Goal: Task Accomplishment & Management: Use online tool/utility

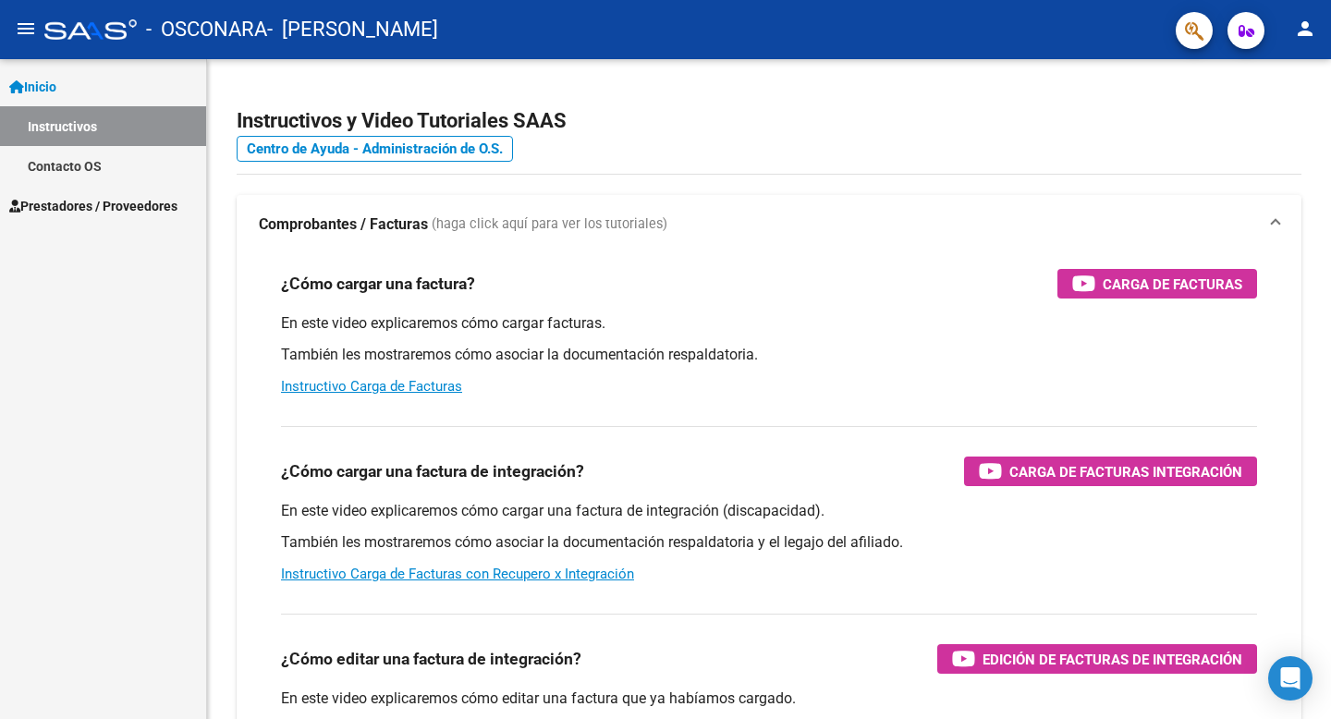
click at [127, 130] on link "Instructivos" at bounding box center [103, 126] width 206 height 40
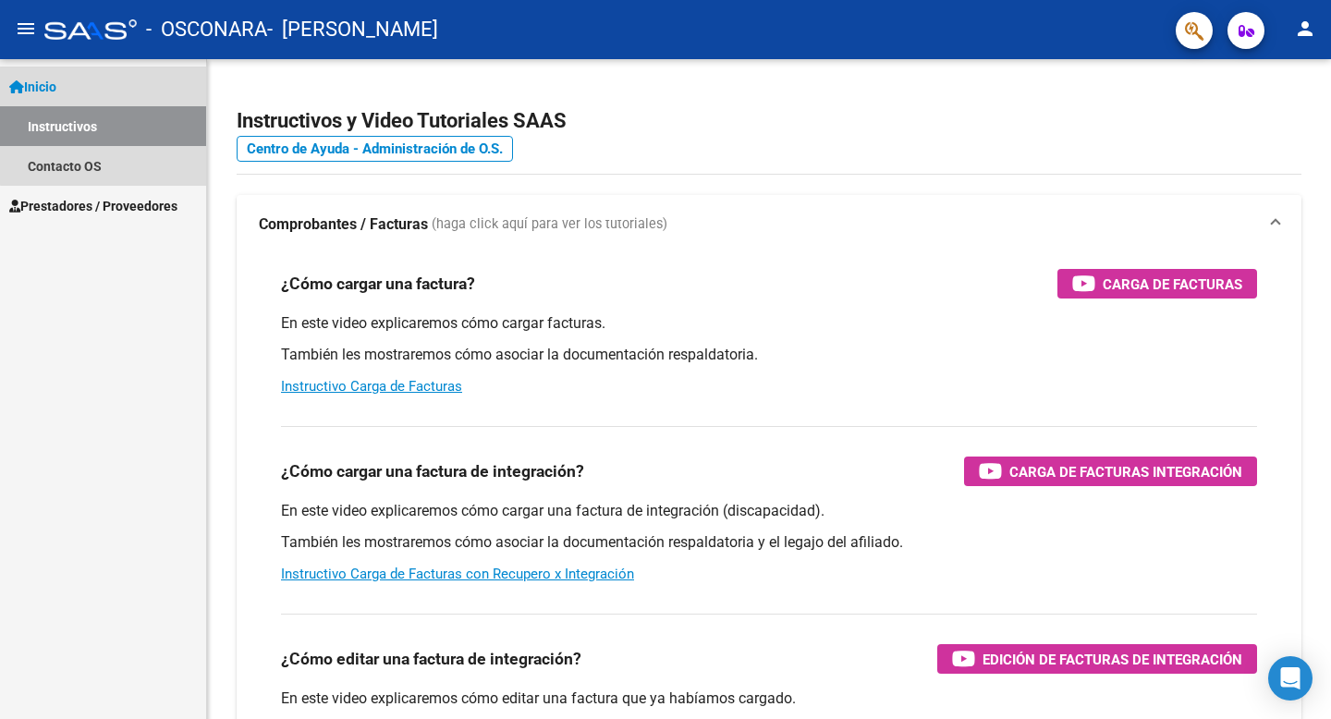
click at [116, 81] on link "Inicio" at bounding box center [103, 87] width 206 height 40
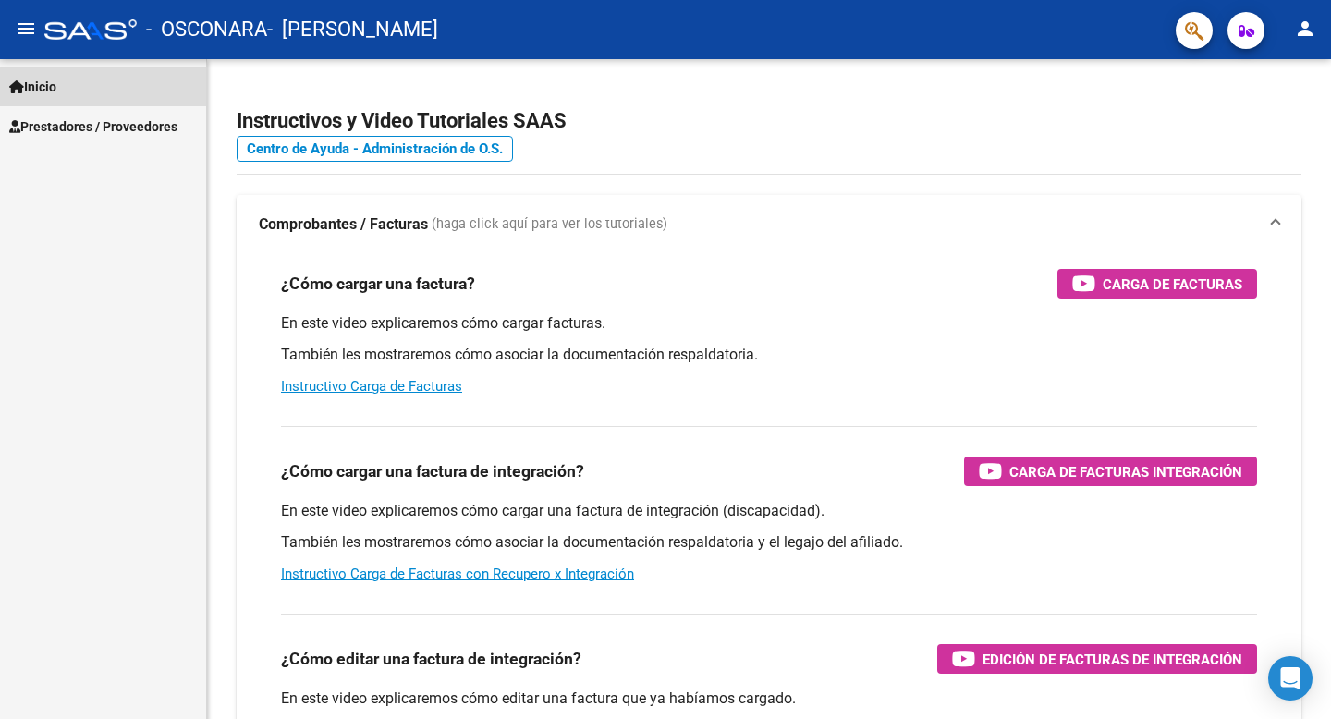
click at [116, 82] on link "Inicio" at bounding box center [103, 87] width 206 height 40
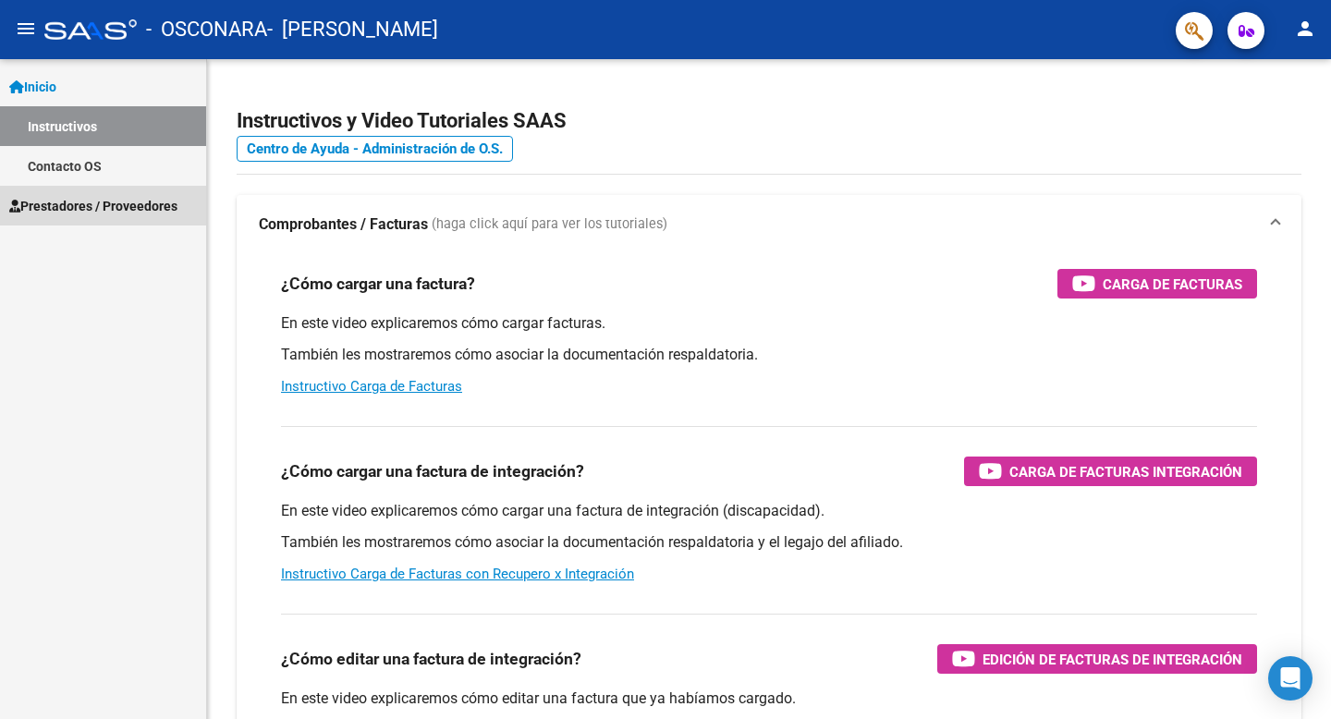
click at [116, 206] on span "Prestadores / Proveedores" at bounding box center [93, 206] width 168 height 20
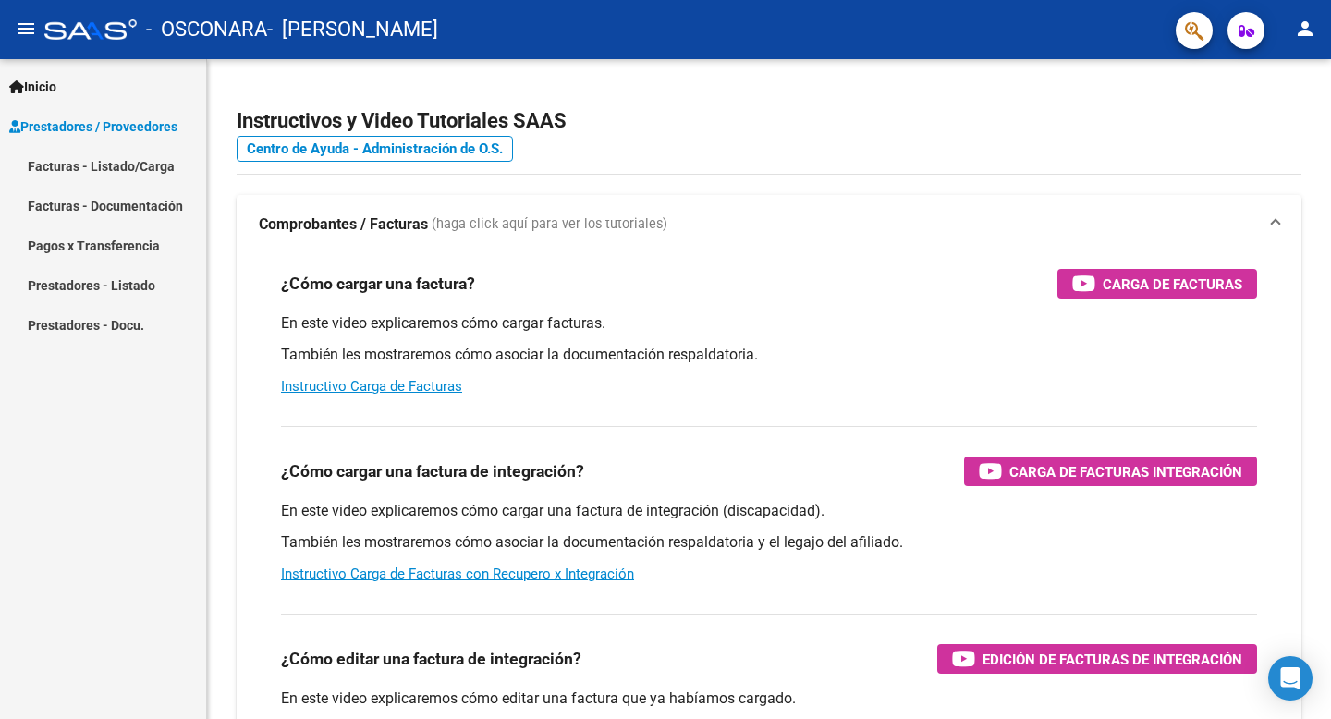
click at [141, 81] on link "Inicio" at bounding box center [103, 87] width 206 height 40
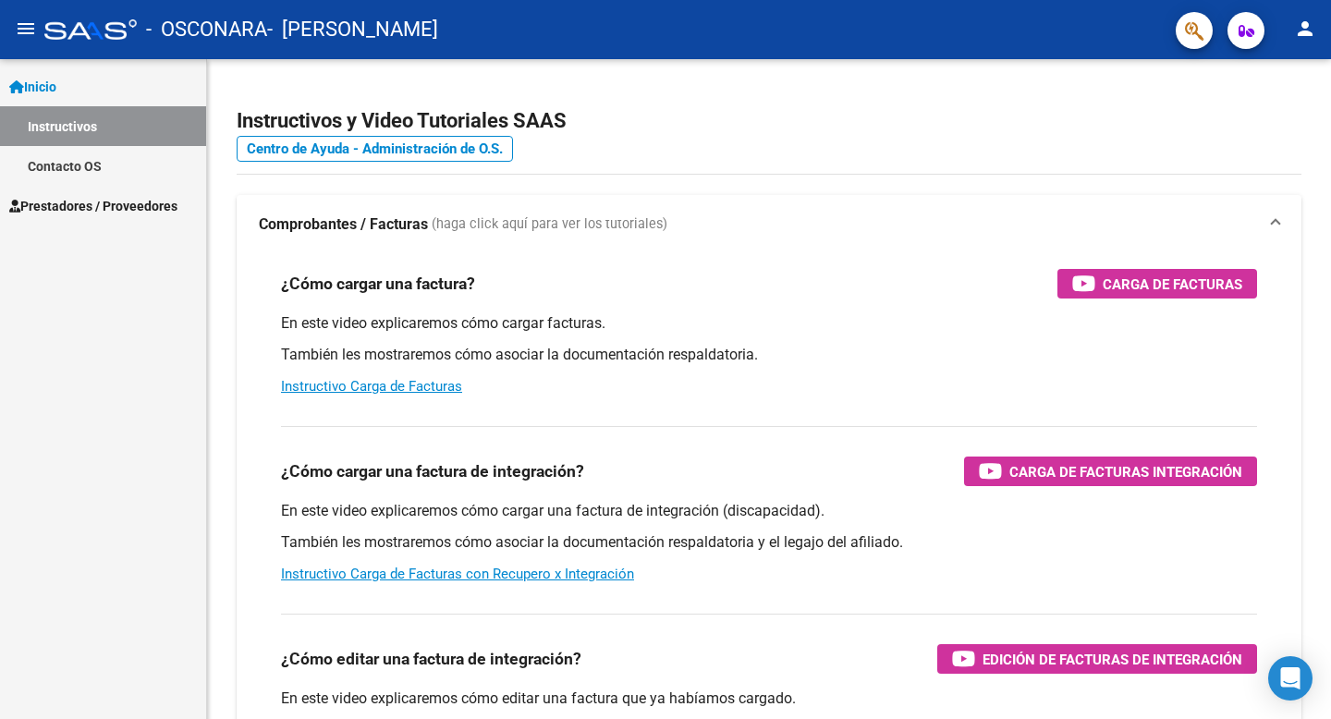
click at [127, 131] on link "Instructivos" at bounding box center [103, 126] width 206 height 40
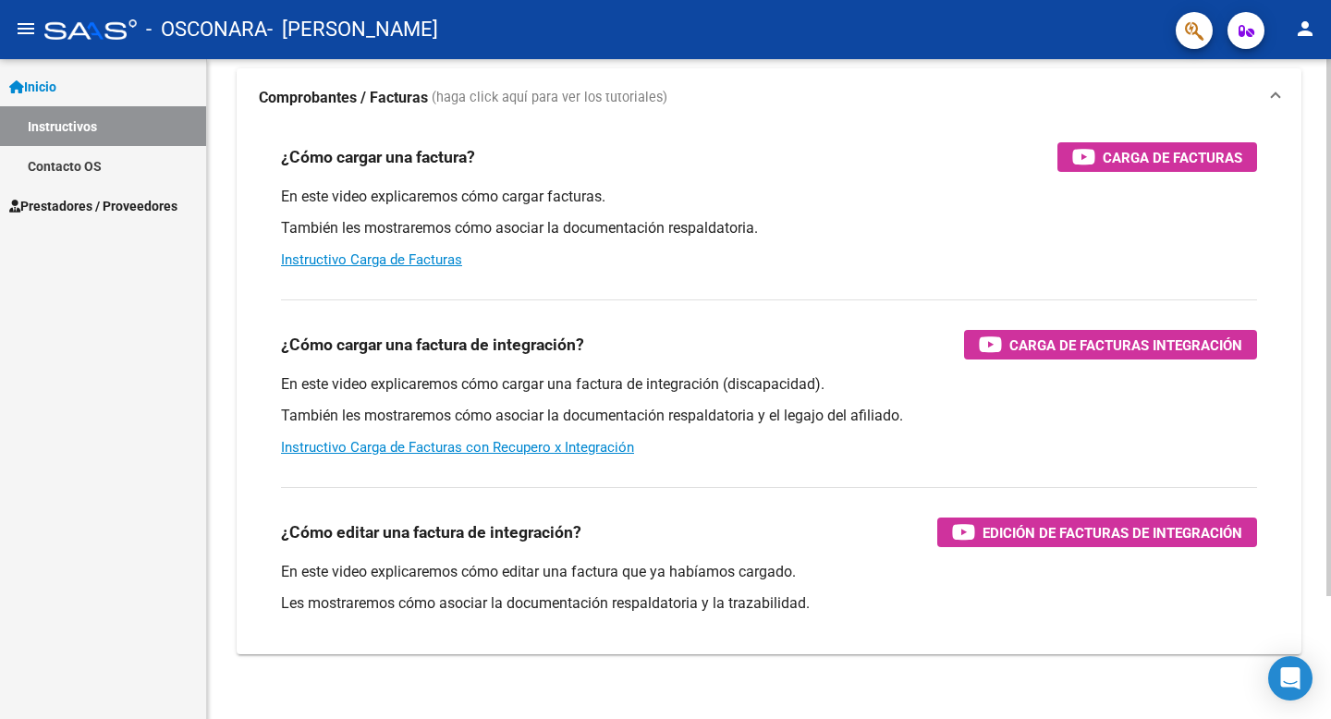
scroll to position [151, 0]
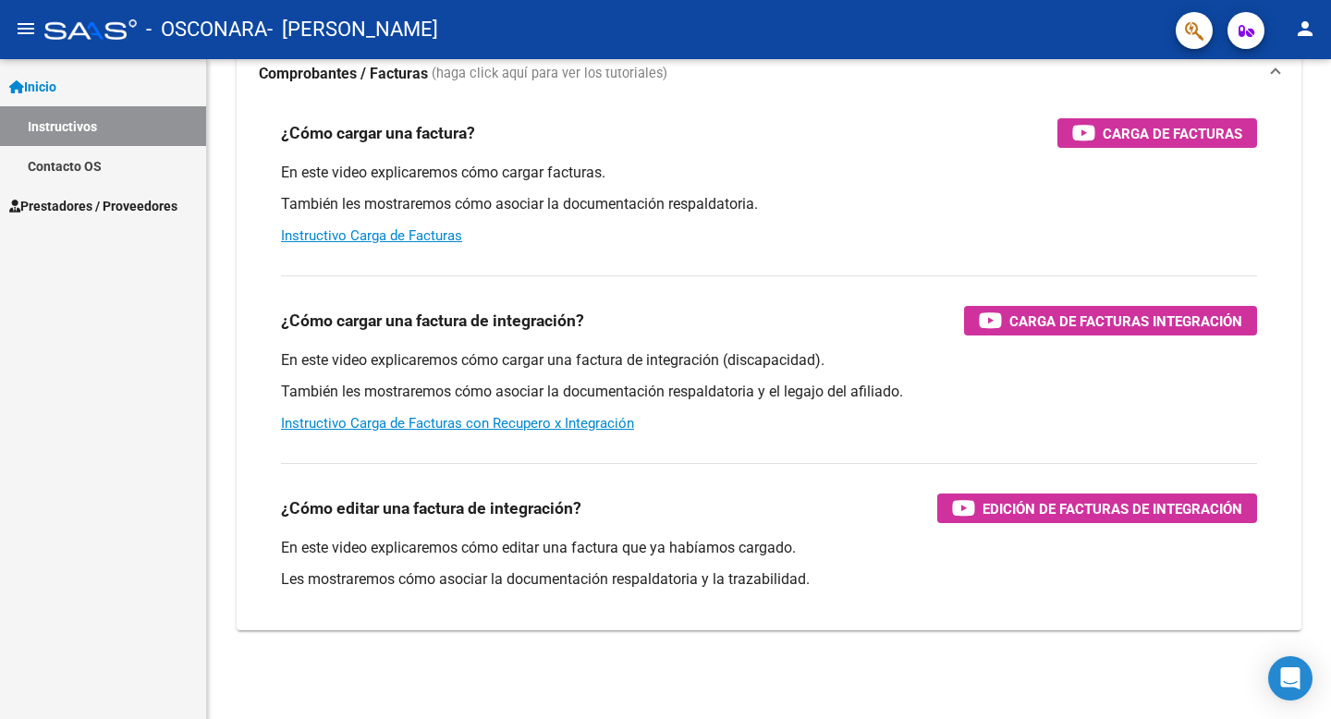
click at [159, 203] on span "Prestadores / Proveedores" at bounding box center [93, 206] width 168 height 20
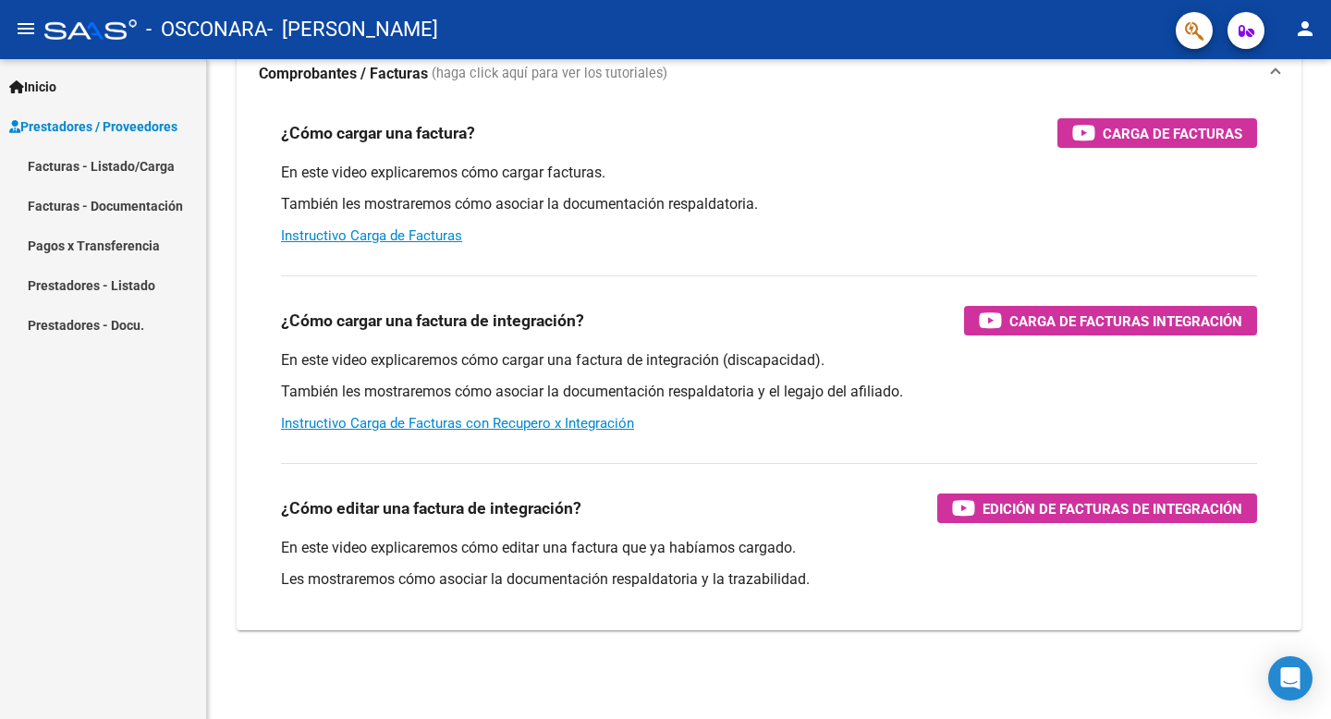
click at [153, 174] on link "Facturas - Listado/Carga" at bounding box center [103, 166] width 206 height 40
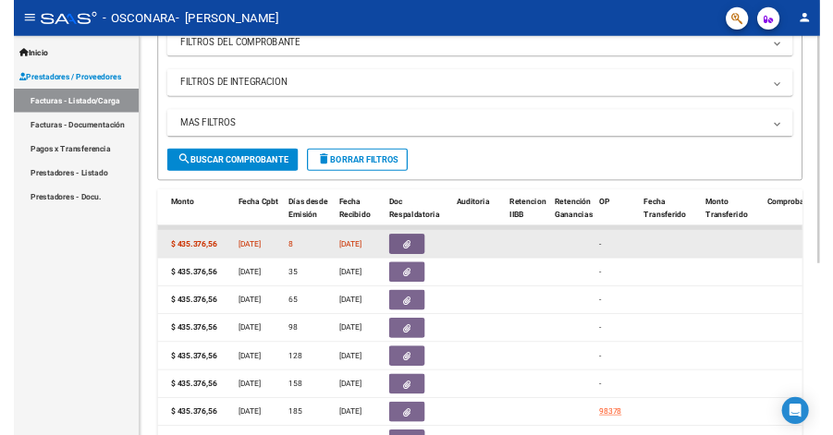
scroll to position [0, 633]
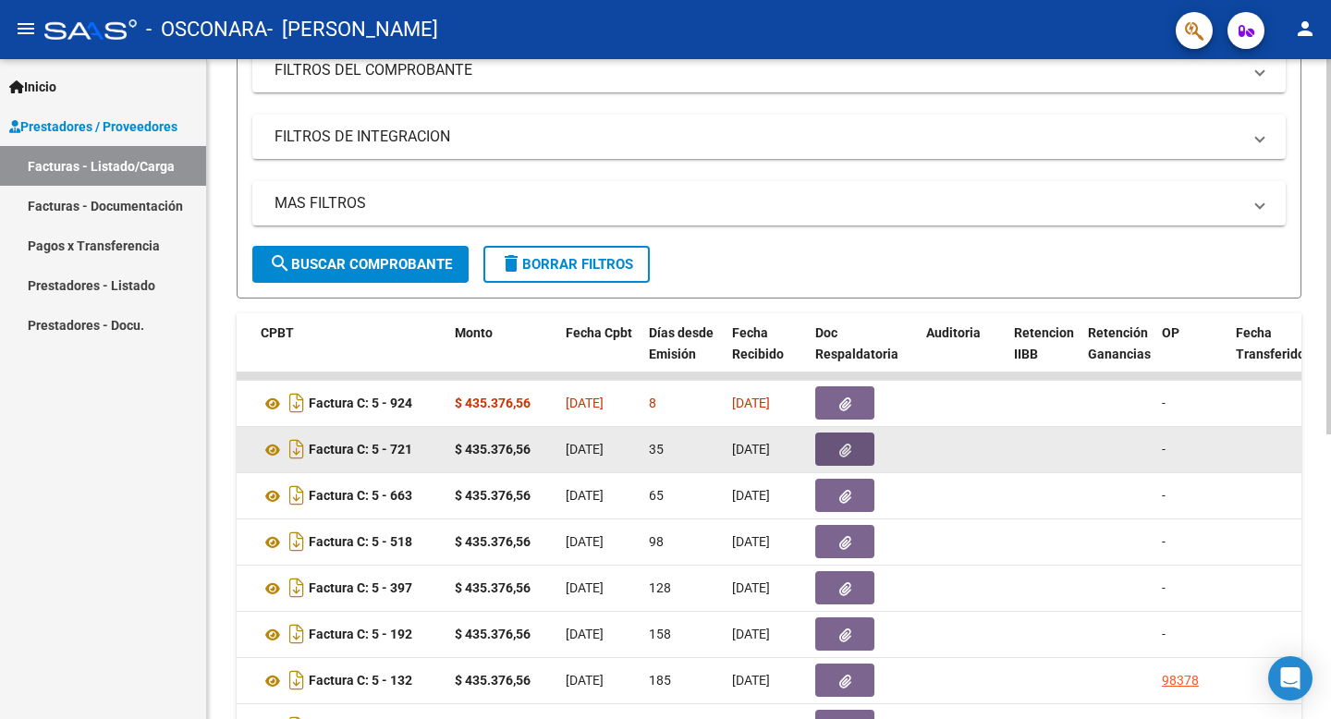
click at [832, 434] on button "button" at bounding box center [844, 449] width 59 height 33
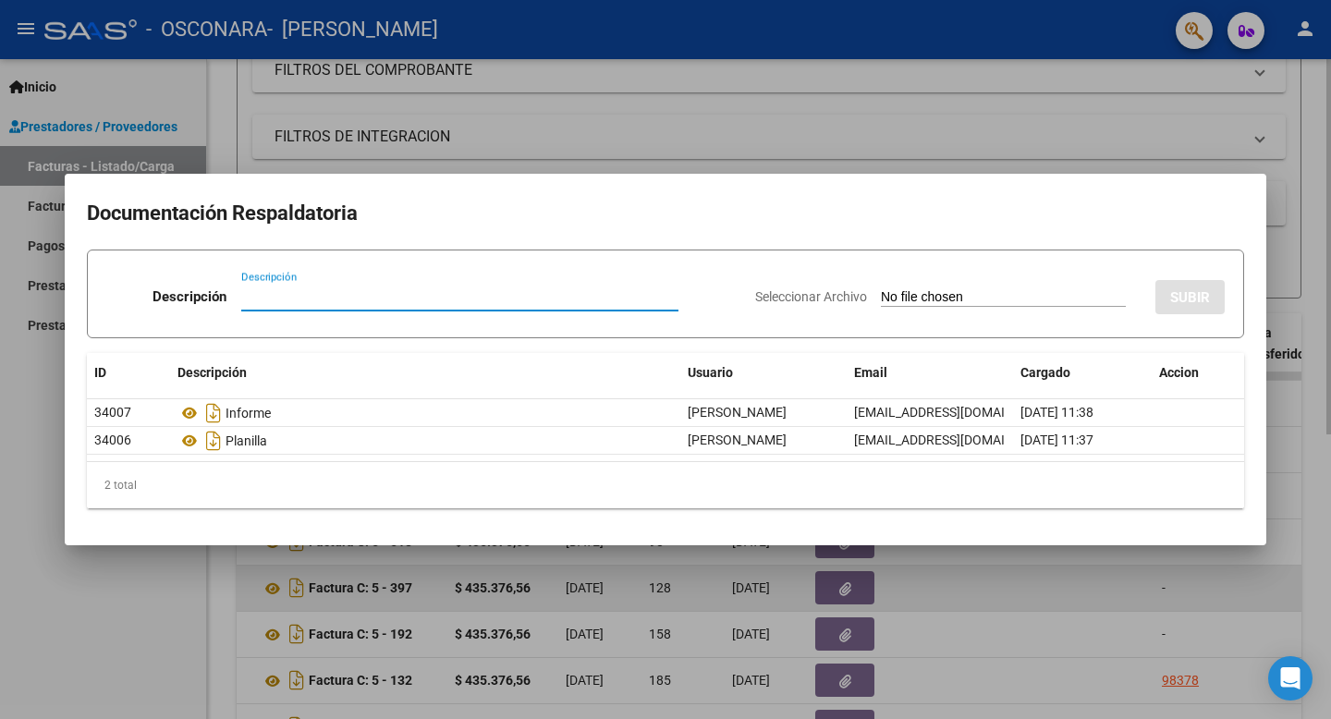
click at [832, 434] on div at bounding box center [665, 359] width 1331 height 719
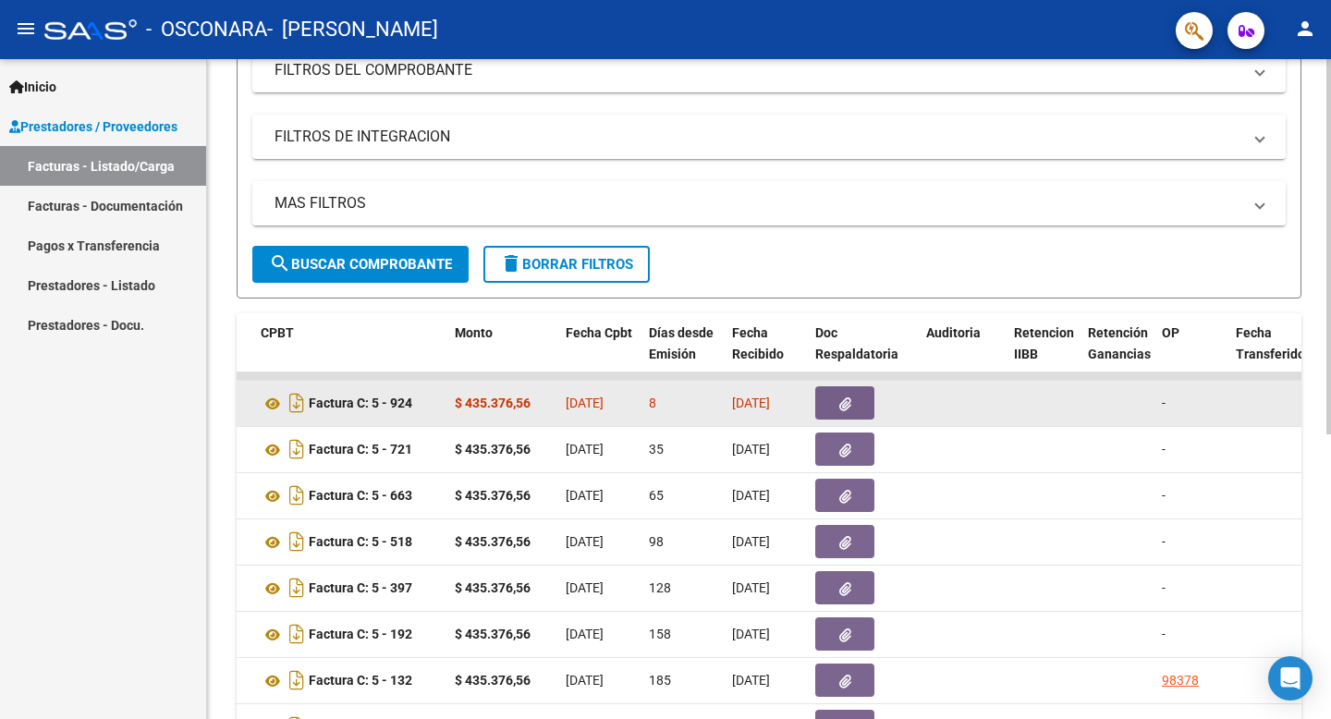
click at [832, 402] on button "button" at bounding box center [844, 402] width 59 height 33
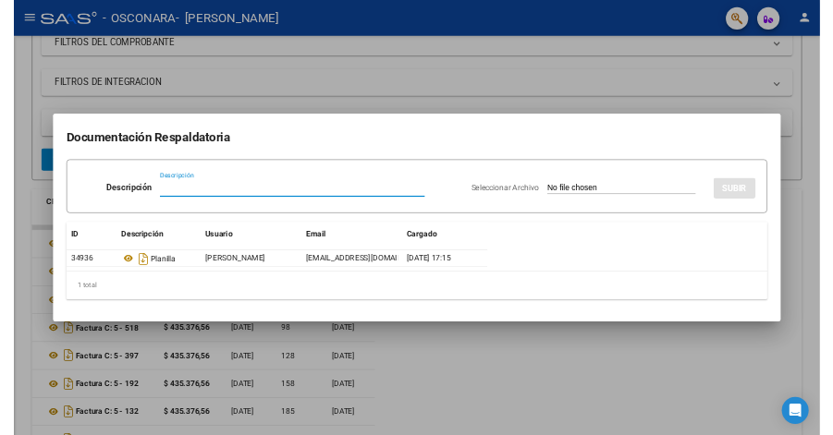
scroll to position [364, 0]
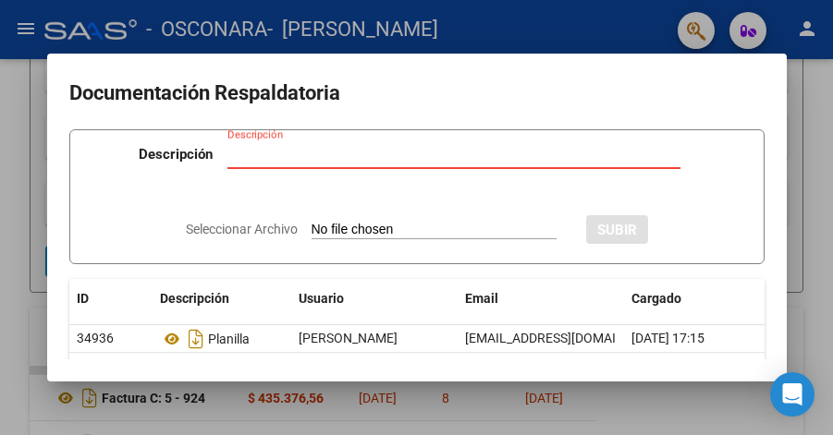
click at [334, 232] on input "Seleccionar Archivo" at bounding box center [434, 231] width 245 height 18
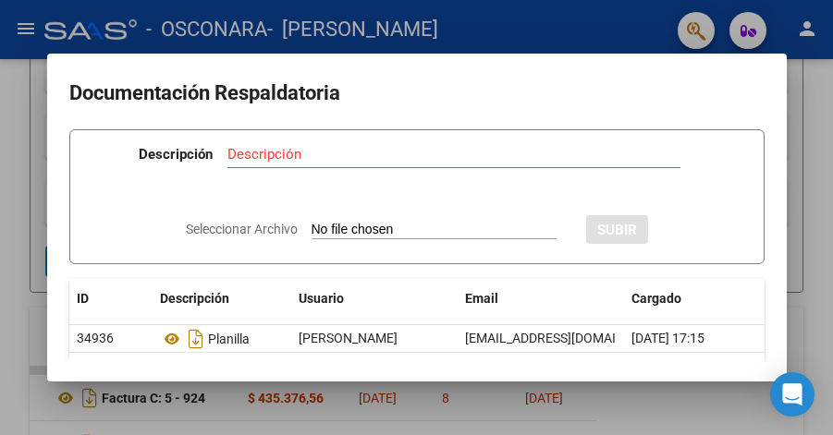
type input "C:\fakepath\INFORME [PERSON_NAME].png"
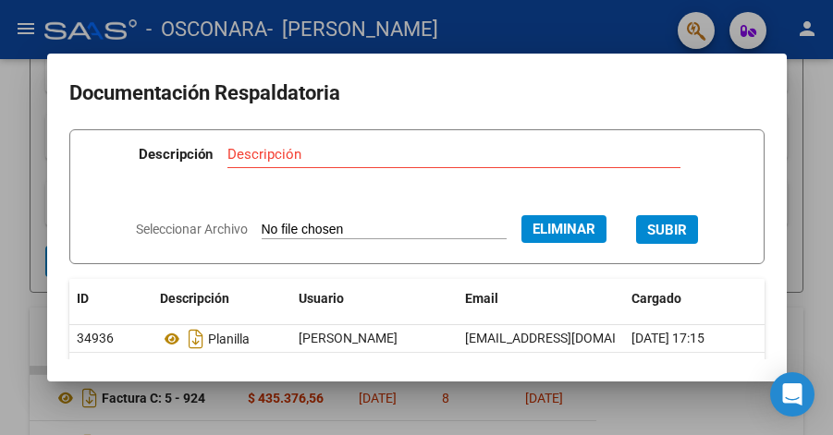
click at [551, 164] on div "Descripción" at bounding box center [453, 155] width 453 height 28
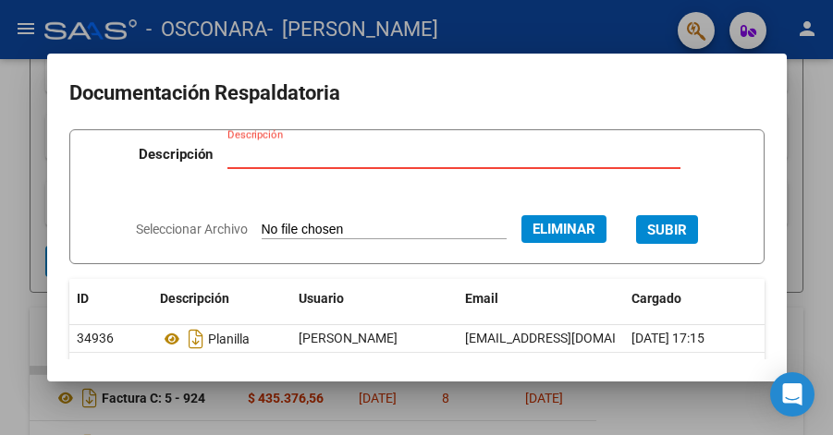
click at [541, 153] on input "Descripción" at bounding box center [453, 154] width 453 height 17
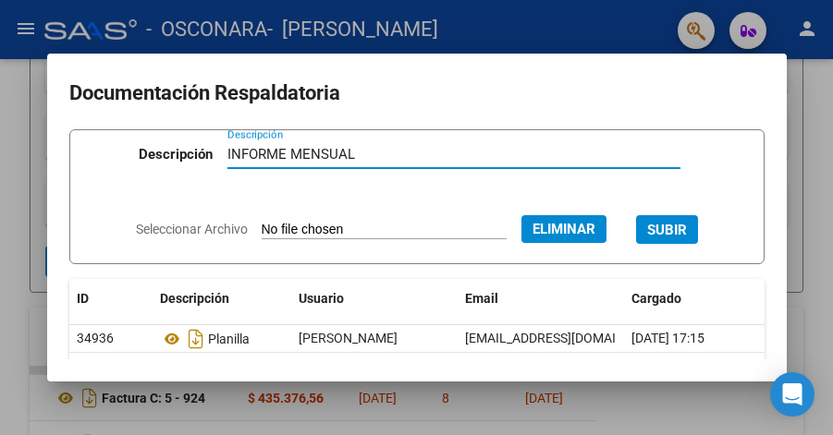
type input "INFORME MENSUAL"
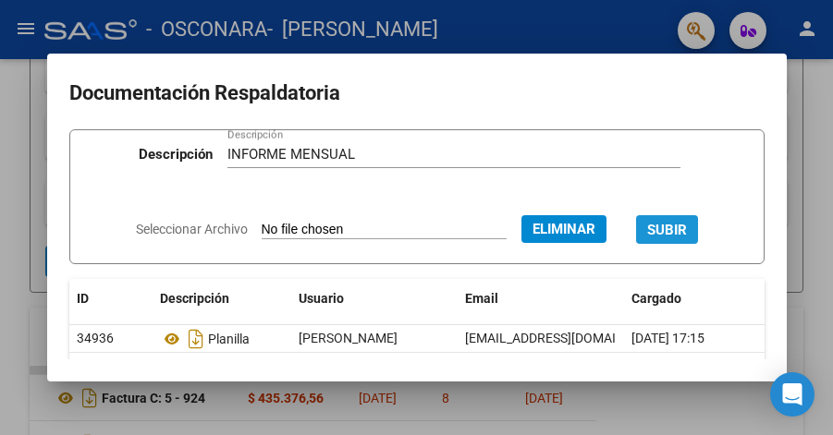
click at [687, 237] on span "SUBIR" at bounding box center [667, 230] width 40 height 17
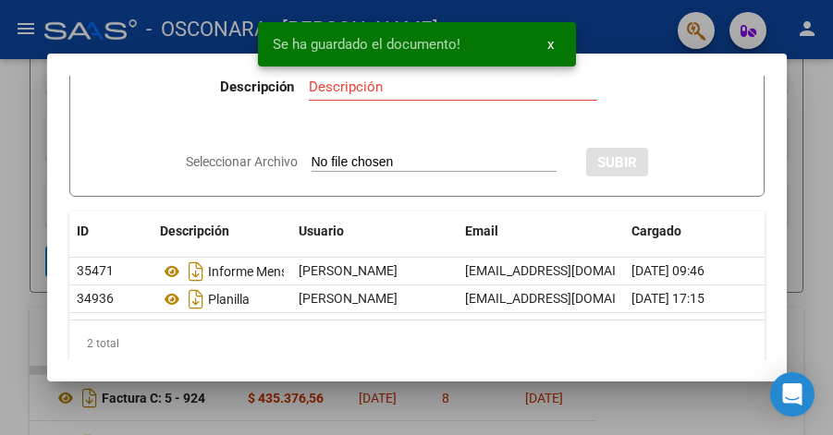
scroll to position [119, 0]
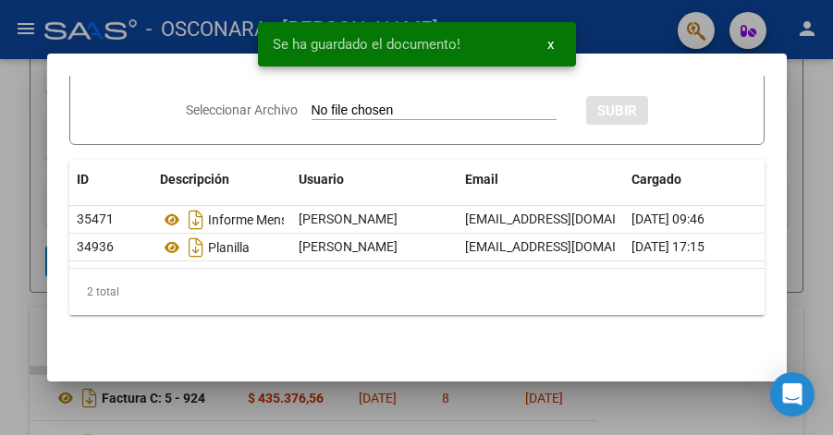
click at [490, 416] on div at bounding box center [416, 217] width 833 height 435
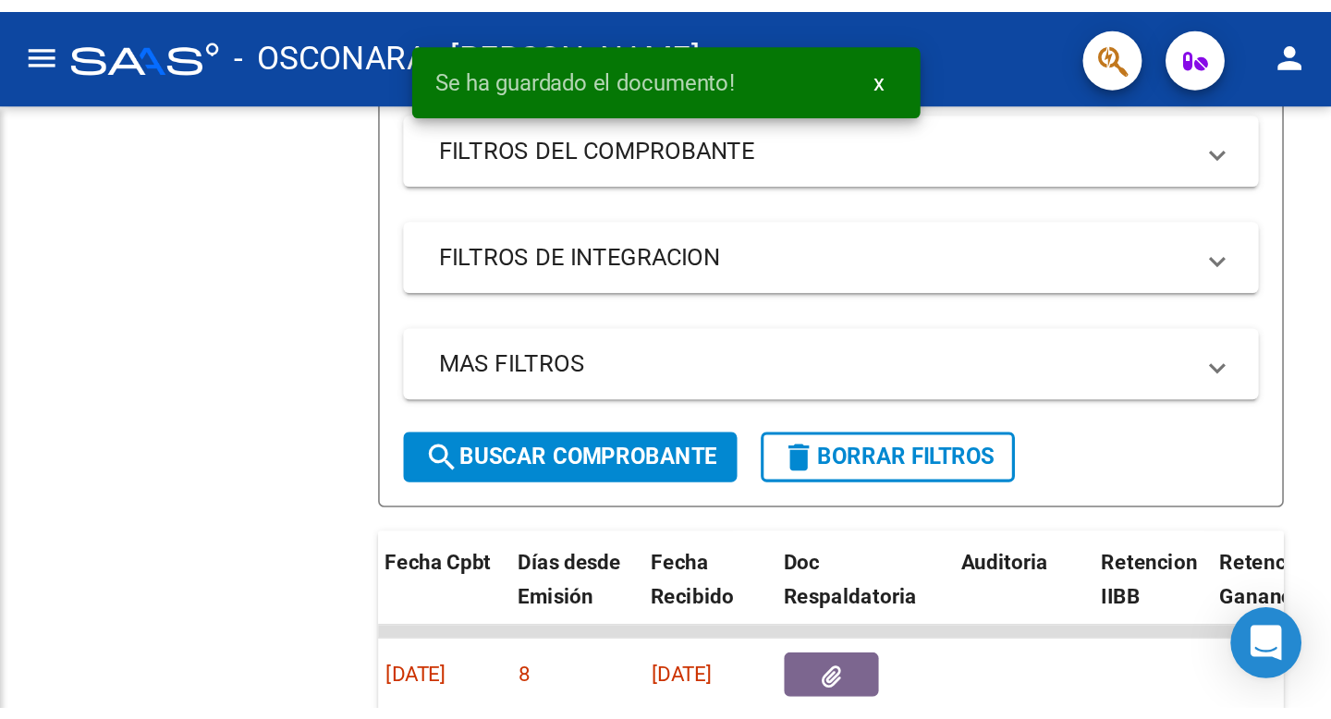
scroll to position [266, 0]
